Goal: Browse casually: Explore the website without a specific task or goal

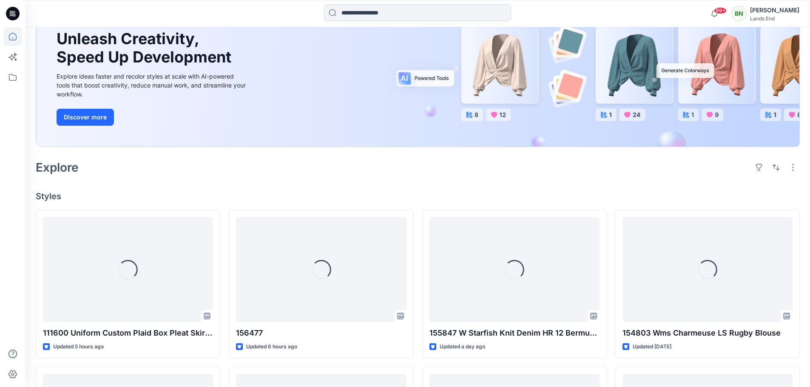
scroll to position [85, 0]
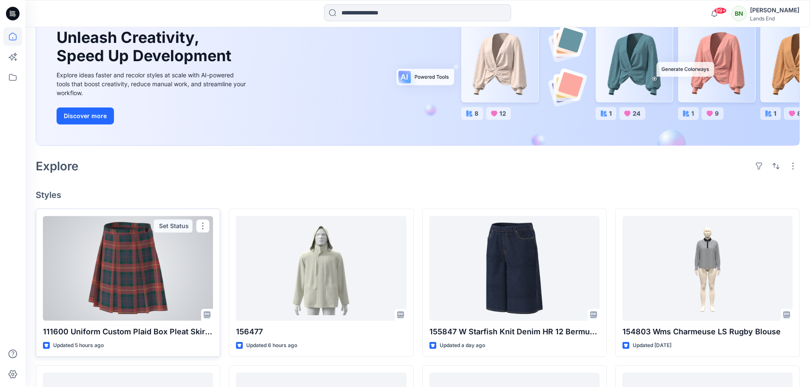
click at [124, 321] on div at bounding box center [128, 268] width 170 height 105
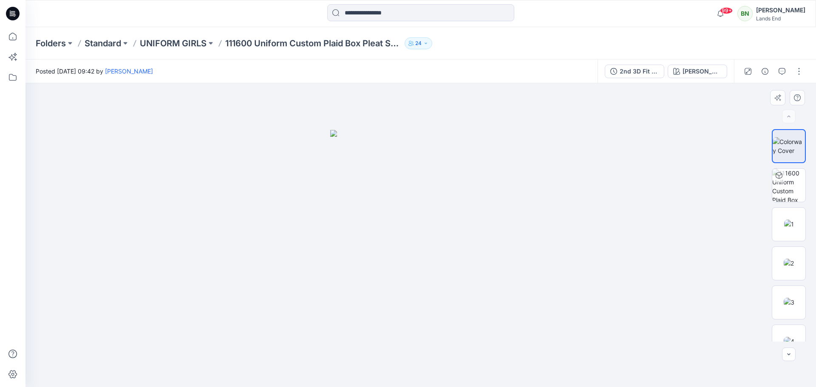
drag, startPoint x: 472, startPoint y: 277, endPoint x: 489, endPoint y: 237, distance: 43.4
drag, startPoint x: 474, startPoint y: 267, endPoint x: 467, endPoint y: 218, distance: 49.7
click at [403, 282] on img at bounding box center [420, 258] width 181 height 257
drag, startPoint x: 794, startPoint y: 187, endPoint x: 775, endPoint y: 197, distance: 22.1
click at [794, 187] on img at bounding box center [789, 185] width 33 height 33
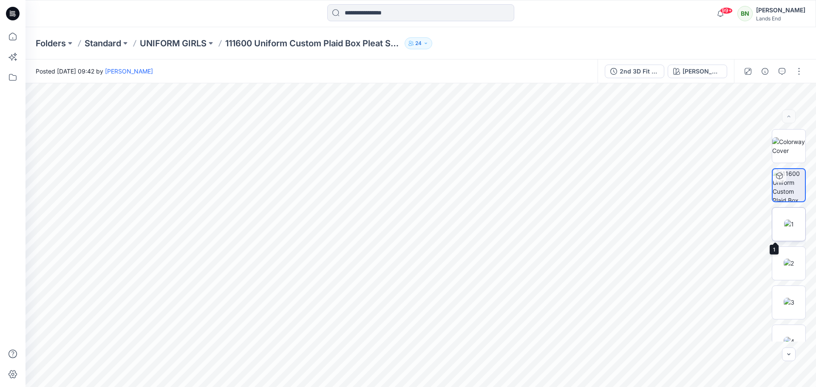
click at [792, 220] on img at bounding box center [789, 224] width 10 height 9
drag, startPoint x: 538, startPoint y: 260, endPoint x: 533, endPoint y: 259, distance: 5.3
drag, startPoint x: 524, startPoint y: 294, endPoint x: 510, endPoint y: 273, distance: 25.1
click at [510, 273] on img at bounding box center [402, 47] width 1008 height 680
drag, startPoint x: 381, startPoint y: 308, endPoint x: 364, endPoint y: 300, distance: 19.8
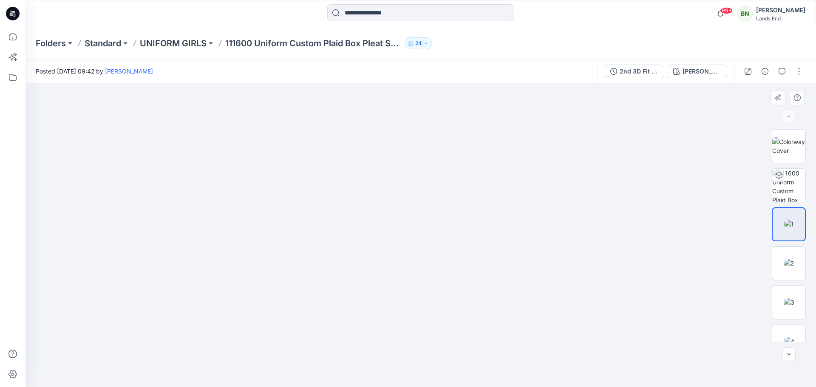
drag, startPoint x: 431, startPoint y: 210, endPoint x: 431, endPoint y: 224, distance: 14.9
click at [795, 301] on img at bounding box center [789, 302] width 11 height 9
click at [784, 261] on img at bounding box center [789, 263] width 10 height 9
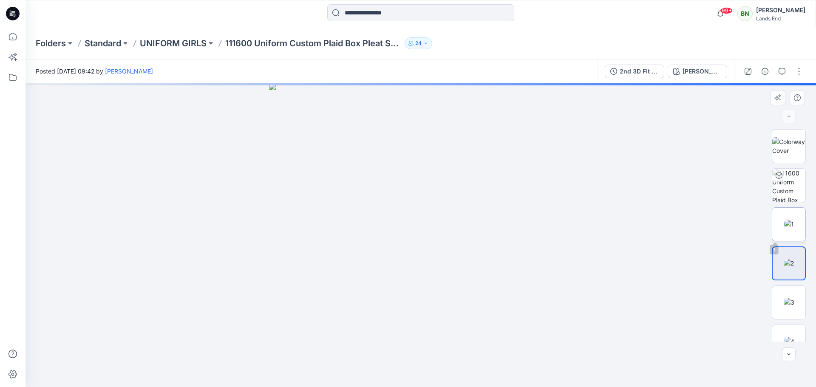
click at [784, 220] on img at bounding box center [789, 224] width 10 height 9
